Goal: Information Seeking & Learning: Learn about a topic

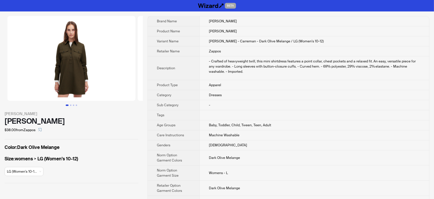
click at [65, 178] on div "[PERSON_NAME] - Carreman $38.00 from Zappos Color : Dark Olive Melange Size : w…" at bounding box center [71, 99] width 143 height 176
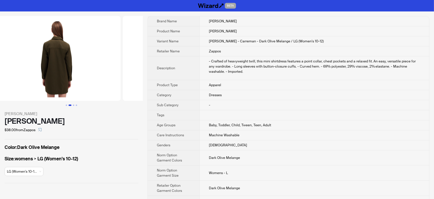
drag, startPoint x: 103, startPoint y: 81, endPoint x: 5, endPoint y: 100, distance: 99.8
click at [4, 100] on ul at bounding box center [71, 58] width 143 height 85
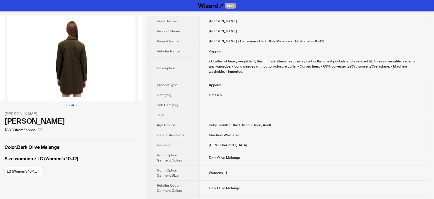
drag, startPoint x: 54, startPoint y: 85, endPoint x: 0, endPoint y: 93, distance: 55.0
click at [7, 93] on img at bounding box center [71, 58] width 128 height 85
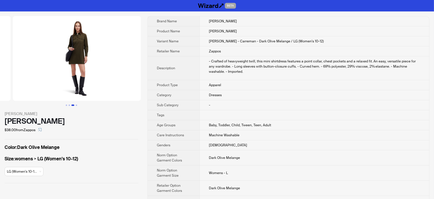
drag, startPoint x: 88, startPoint y: 84, endPoint x: 5, endPoint y: 96, distance: 84.3
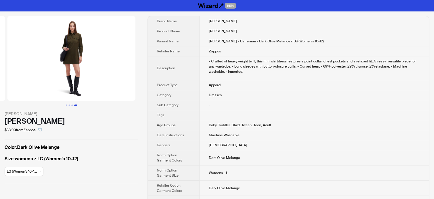
click at [73, 176] on div "Size : womens > LG (Women's 10-12) LG (Women's 10-1..." at bounding box center [72, 166] width 134 height 23
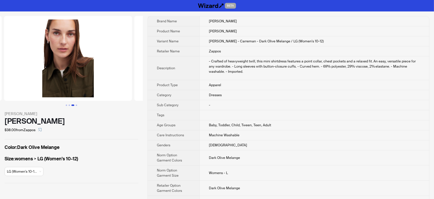
drag, startPoint x: 73, startPoint y: 56, endPoint x: 134, endPoint y: 62, distance: 61.5
click at [161, 59] on div "[PERSON_NAME] - Carreman $38.00 from Zappos Color : Dark Olive Melange Size : w…" at bounding box center [217, 123] width 434 height 224
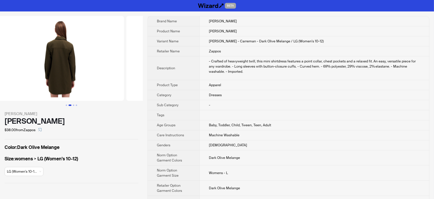
drag, startPoint x: 126, startPoint y: 66, endPoint x: 149, endPoint y: 66, distance: 23.4
click at [149, 66] on div "[PERSON_NAME] - Carreman $38.00 from Zappos Color : Dark Olive Melange Size : w…" at bounding box center [217, 123] width 434 height 224
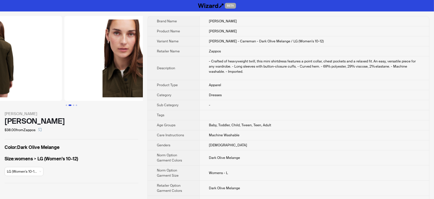
drag, startPoint x: 92, startPoint y: 76, endPoint x: 27, endPoint y: 83, distance: 65.3
click at [27, 83] on ul at bounding box center [71, 58] width 143 height 85
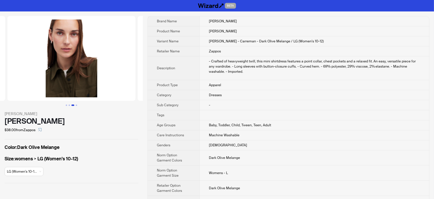
scroll to position [0, 261]
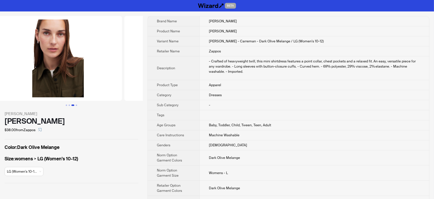
drag, startPoint x: 93, startPoint y: 75, endPoint x: 74, endPoint y: 75, distance: 18.6
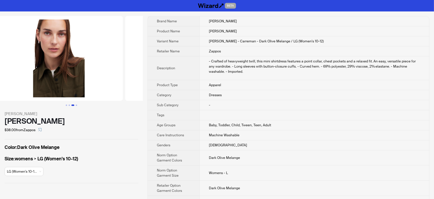
click at [75, 75] on img at bounding box center [59, 58] width 128 height 85
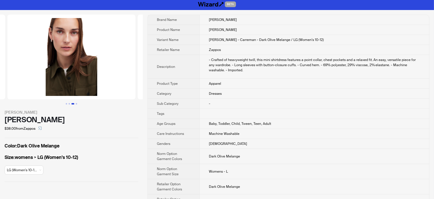
scroll to position [0, 0]
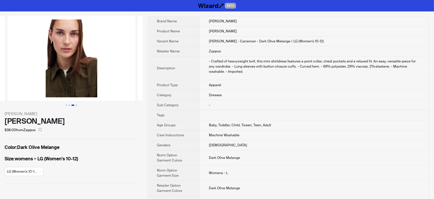
click at [70, 117] on div "[PERSON_NAME]" at bounding box center [72, 121] width 134 height 9
copy div "[PERSON_NAME]"
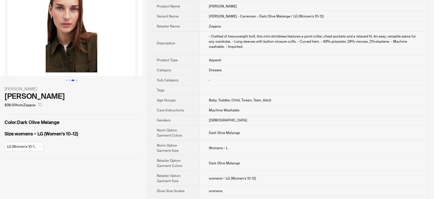
scroll to position [7, 0]
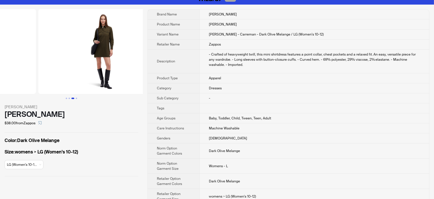
drag, startPoint x: 93, startPoint y: 61, endPoint x: 25, endPoint y: 71, distance: 69.0
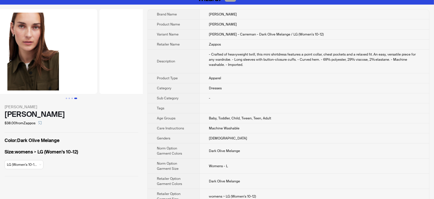
drag, startPoint x: 27, startPoint y: 72, endPoint x: 121, endPoint y: 71, distance: 94.0
click at [121, 71] on ul at bounding box center [71, 51] width 143 height 85
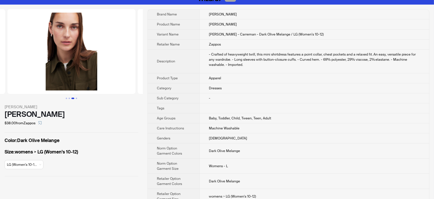
click at [129, 65] on img at bounding box center [71, 51] width 128 height 85
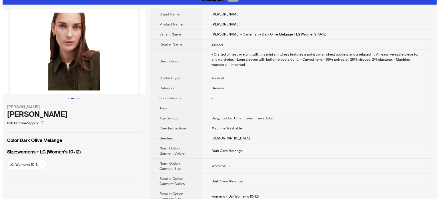
scroll to position [0, 130]
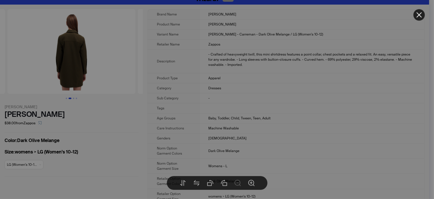
drag, startPoint x: 47, startPoint y: 66, endPoint x: 126, endPoint y: 59, distance: 78.9
click at [121, 60] on body "BETA [PERSON_NAME] - Carreman $38.00 from Zappos Color : Dark Olive Melange Siz…" at bounding box center [214, 110] width 429 height 235
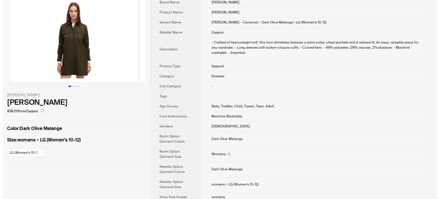
scroll to position [35, 0]
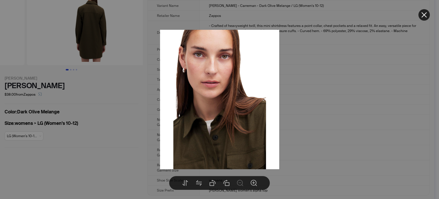
drag, startPoint x: 113, startPoint y: 45, endPoint x: 9, endPoint y: 67, distance: 106.2
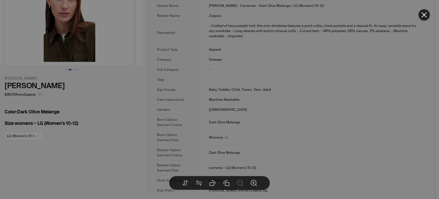
drag, startPoint x: 98, startPoint y: 46, endPoint x: 10, endPoint y: 52, distance: 88.5
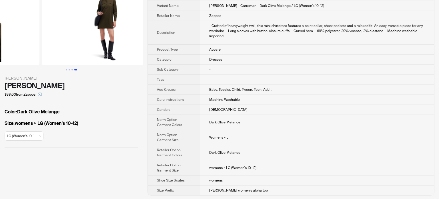
scroll to position [0, 391]
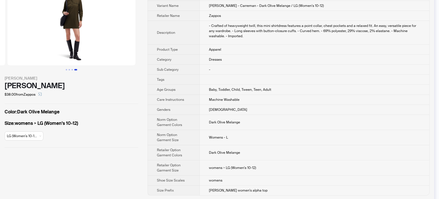
drag, startPoint x: 114, startPoint y: 42, endPoint x: 37, endPoint y: 53, distance: 78.6
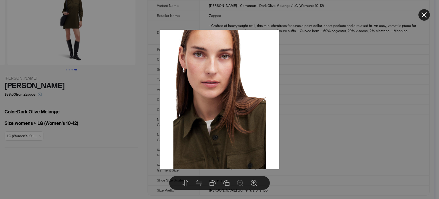
drag, startPoint x: 119, startPoint y: 43, endPoint x: 37, endPoint y: 47, distance: 82.1
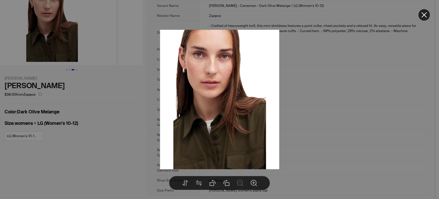
drag, startPoint x: 56, startPoint y: 55, endPoint x: 136, endPoint y: 52, distance: 80.4
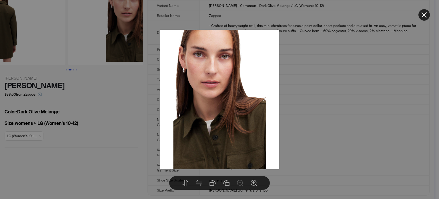
drag, startPoint x: 49, startPoint y: 49, endPoint x: 141, endPoint y: 45, distance: 91.8
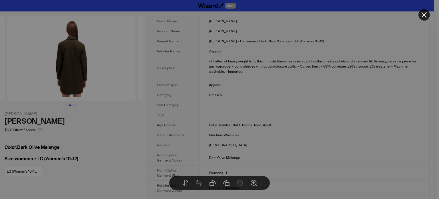
scroll to position [0, 55]
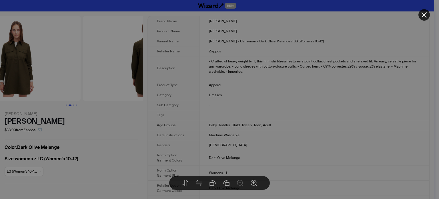
drag, startPoint x: 42, startPoint y: 67, endPoint x: 128, endPoint y: 71, distance: 85.8
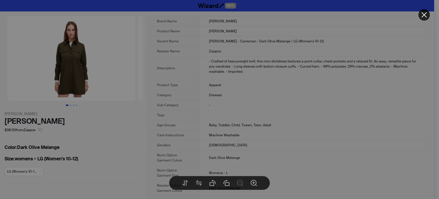
drag, startPoint x: 64, startPoint y: 67, endPoint x: 162, endPoint y: 67, distance: 98.0
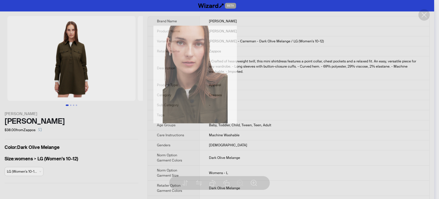
drag, startPoint x: 43, startPoint y: 66, endPoint x: 153, endPoint y: 65, distance: 109.5
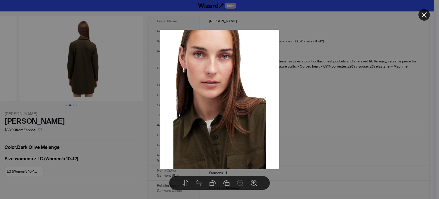
drag, startPoint x: 124, startPoint y: 69, endPoint x: 38, endPoint y: 68, distance: 86.0
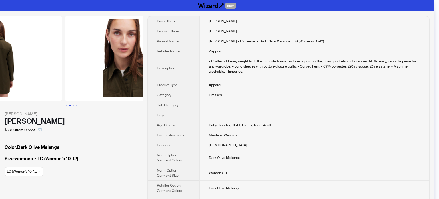
drag, startPoint x: 69, startPoint y: 68, endPoint x: 12, endPoint y: 65, distance: 57.0
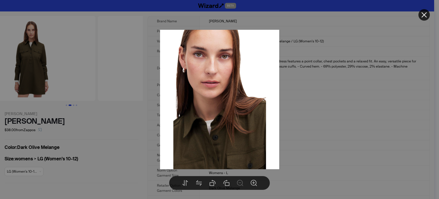
drag, startPoint x: 27, startPoint y: 63, endPoint x: 139, endPoint y: 76, distance: 112.5
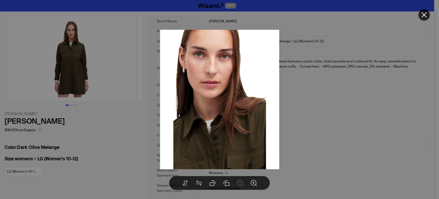
drag, startPoint x: 77, startPoint y: 77, endPoint x: 159, endPoint y: 71, distance: 82.3
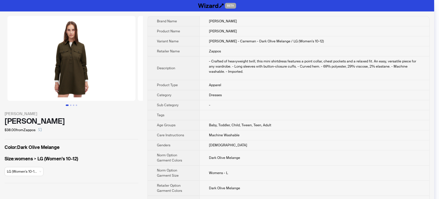
drag, startPoint x: 49, startPoint y: 71, endPoint x: 137, endPoint y: 87, distance: 89.0
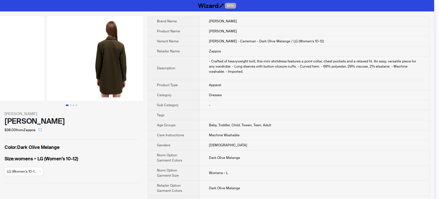
drag, startPoint x: 99, startPoint y: 86, endPoint x: 32, endPoint y: 88, distance: 67.2
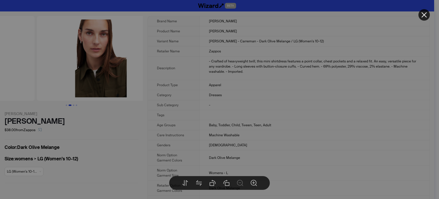
drag, startPoint x: 83, startPoint y: 81, endPoint x: 14, endPoint y: 82, distance: 69.5
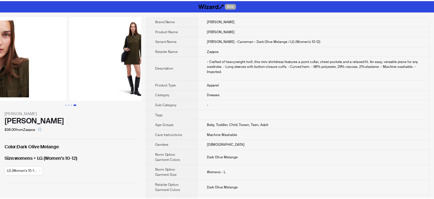
scroll to position [0, 391]
